Goal: Task Accomplishment & Management: Manage account settings

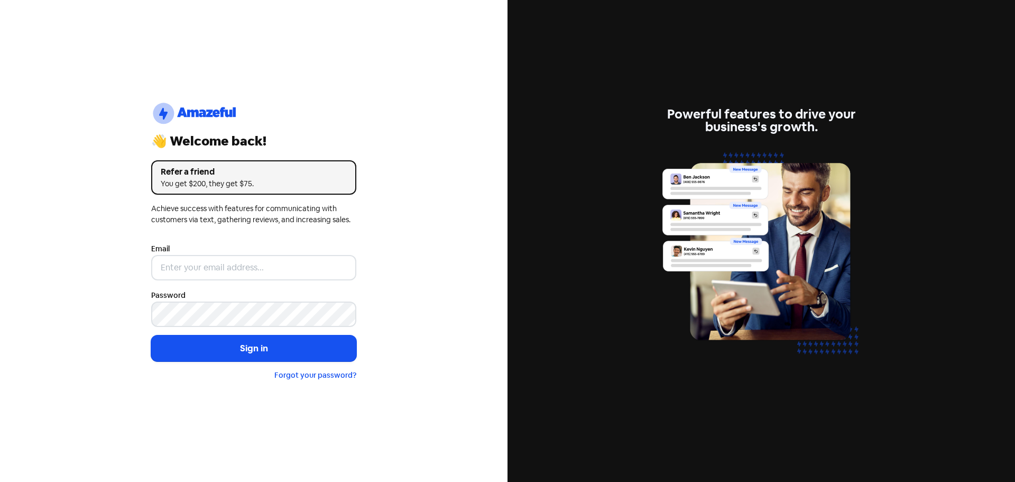
click at [191, 267] on input "email" at bounding box center [253, 267] width 205 height 25
type input "[EMAIL_ADDRESS][DOMAIN_NAME]"
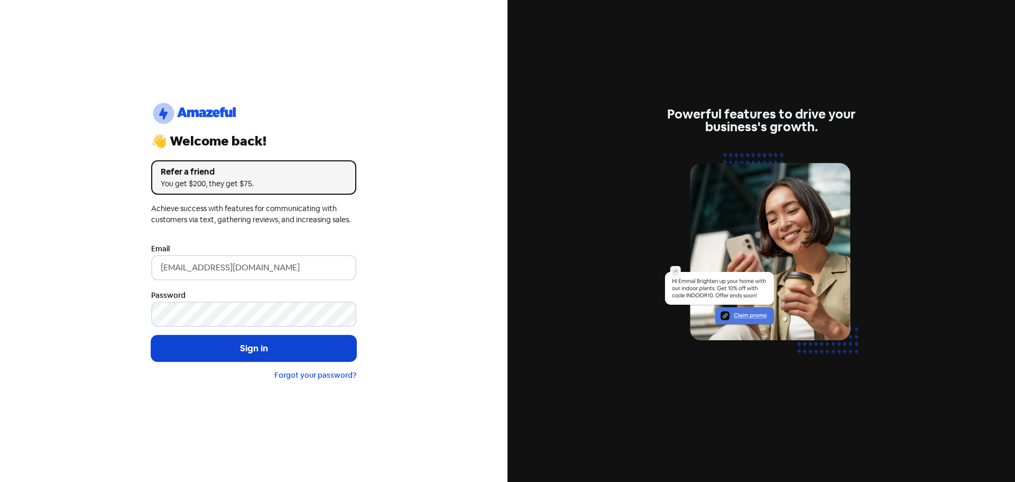
click at [248, 344] on button "Sign in" at bounding box center [253, 348] width 205 height 26
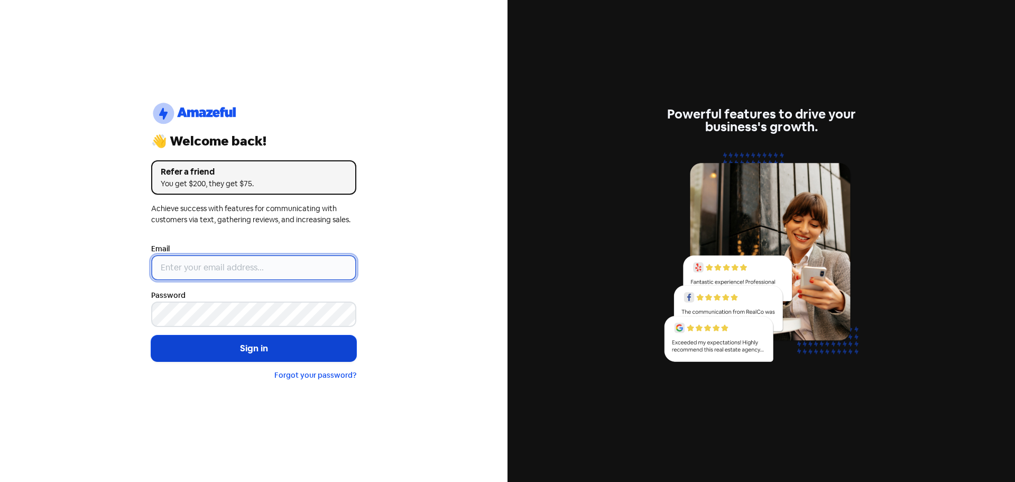
type input "[EMAIL_ADDRESS][DOMAIN_NAME]"
click at [238, 344] on button "Sign in" at bounding box center [253, 348] width 205 height 26
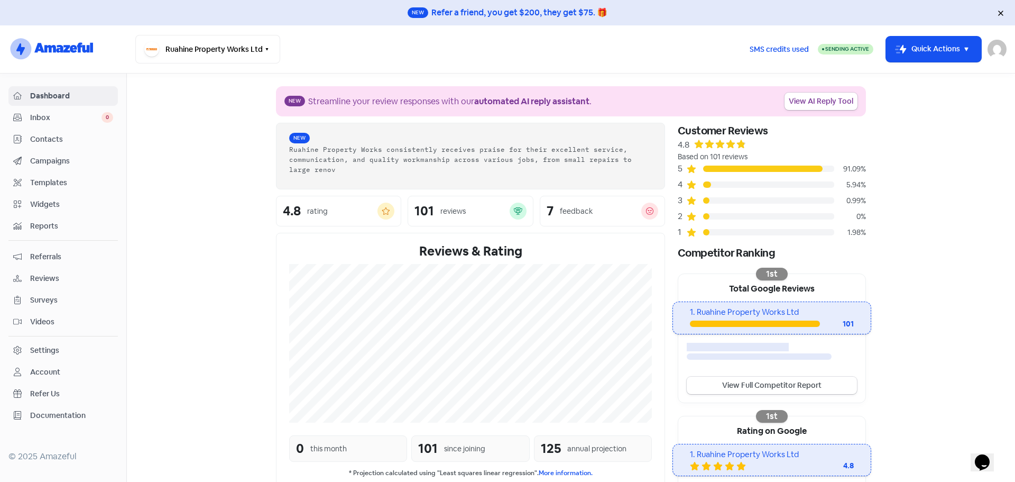
click at [49, 274] on span "Reviews" at bounding box center [71, 278] width 83 height 11
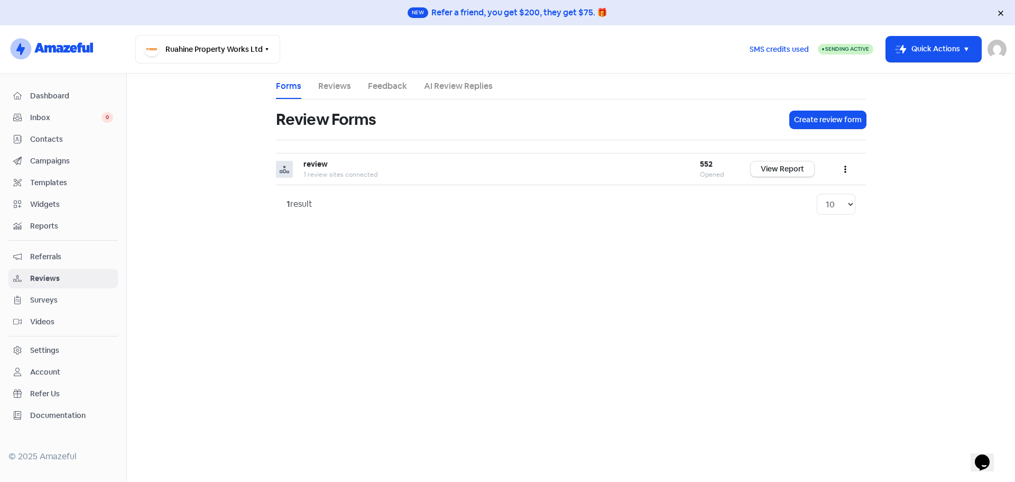
click at [332, 87] on link "Reviews" at bounding box center [334, 86] width 33 height 13
